Goal: Task Accomplishment & Management: Use online tool/utility

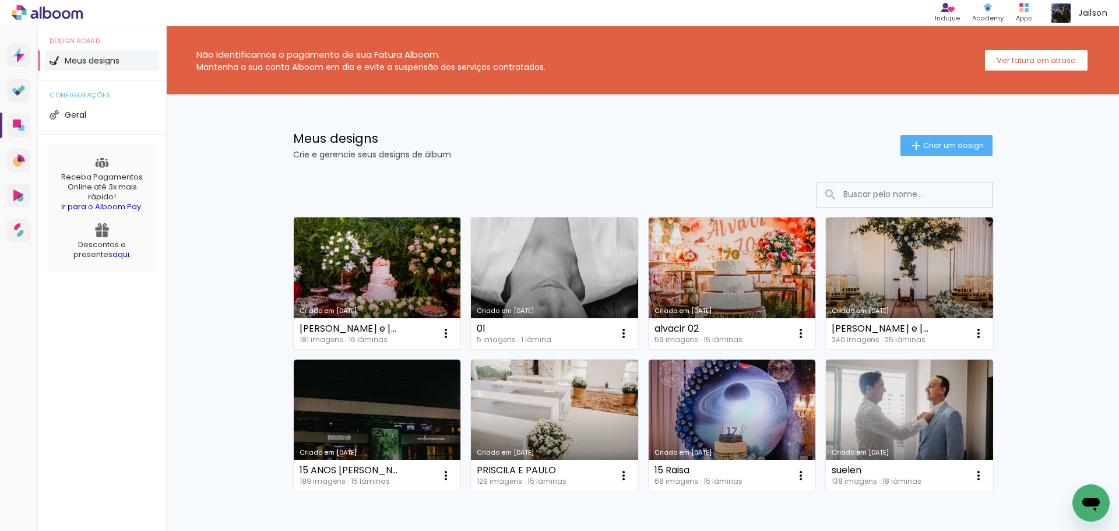
click at [421, 277] on link "Criado em [DATE]" at bounding box center [377, 283] width 167 height 132
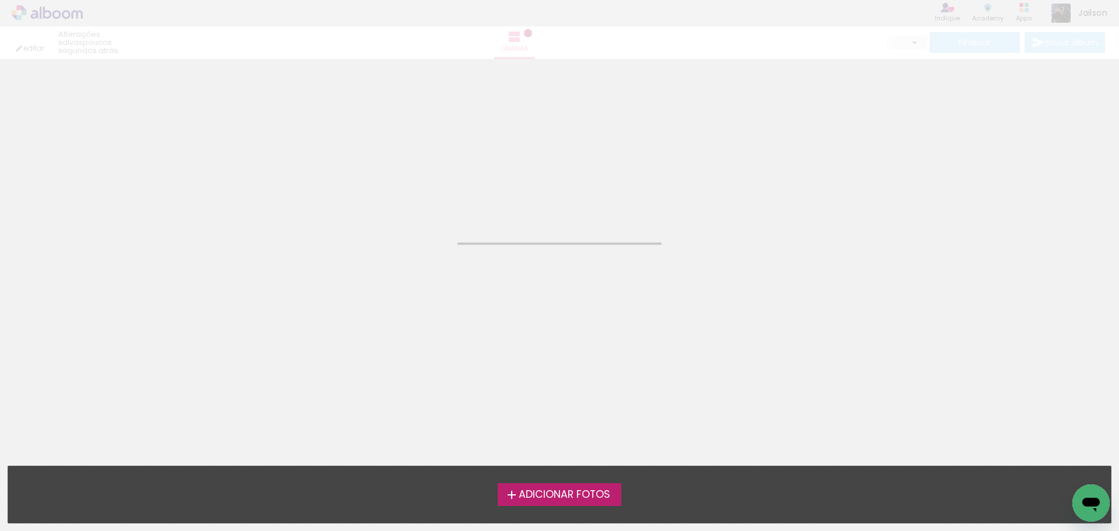
type input "JPG"
type input "Alta, 300 DPI"
